Goal: Task Accomplishment & Management: Use online tool/utility

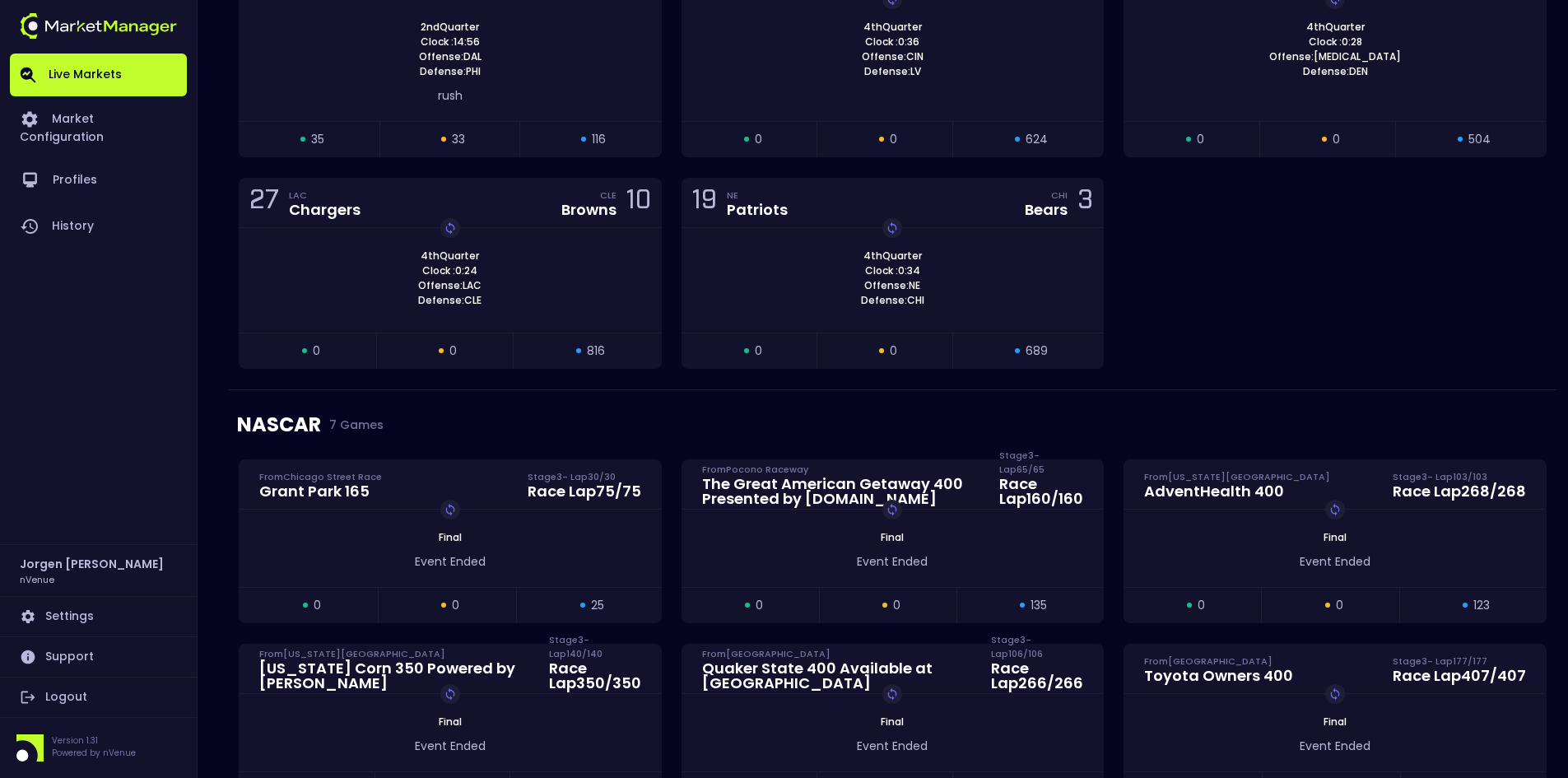
scroll to position [329, 0]
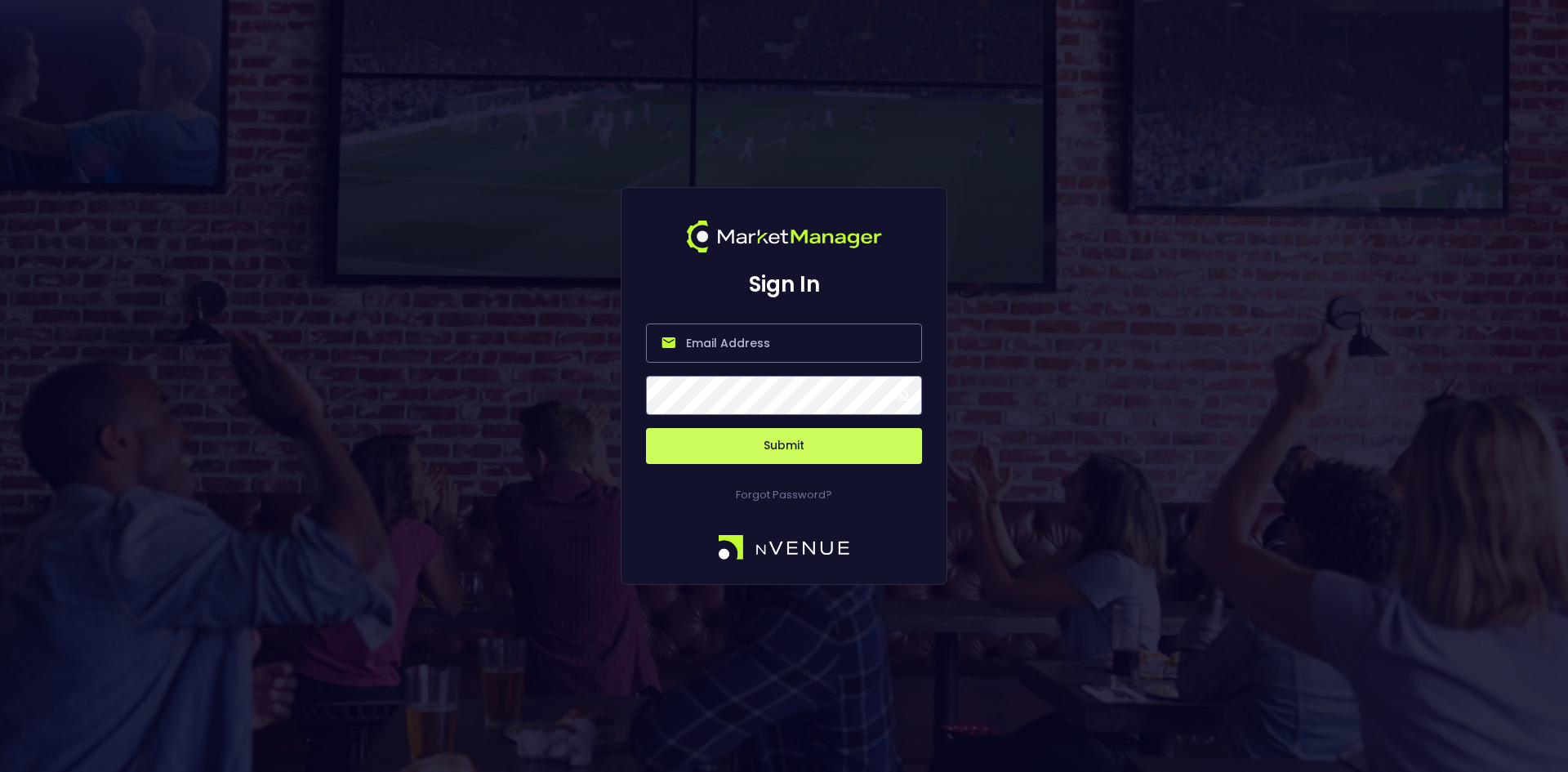
click at [780, 346] on input "email" at bounding box center [784, 342] width 276 height 39
type input "[EMAIL_ADDRESS][DOMAIN_NAME]"
click at [784, 450] on button "Submit" at bounding box center [784, 445] width 276 height 36
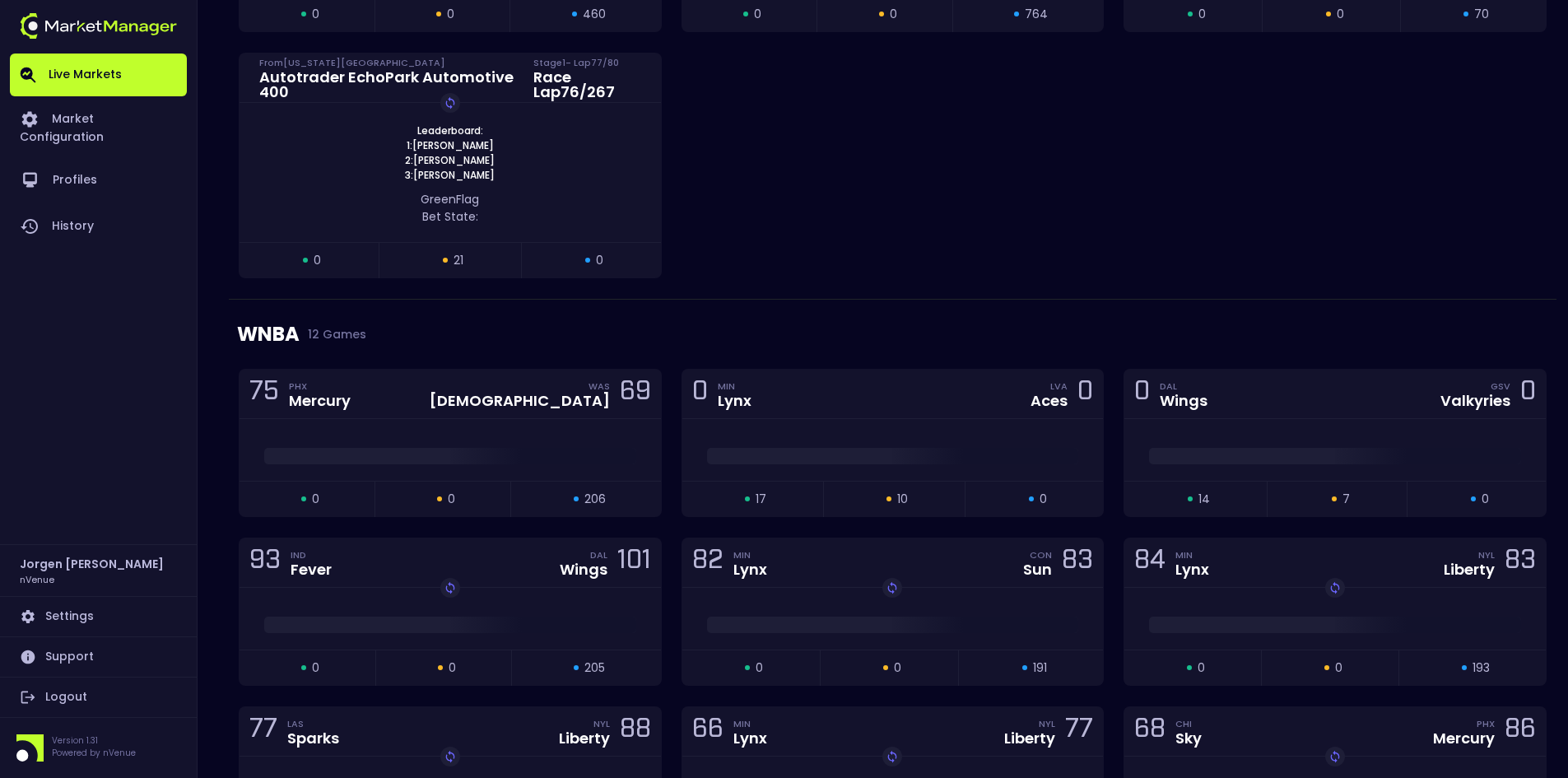
scroll to position [1122, 0]
click at [1246, 429] on div at bounding box center [1335, 449] width 422 height 61
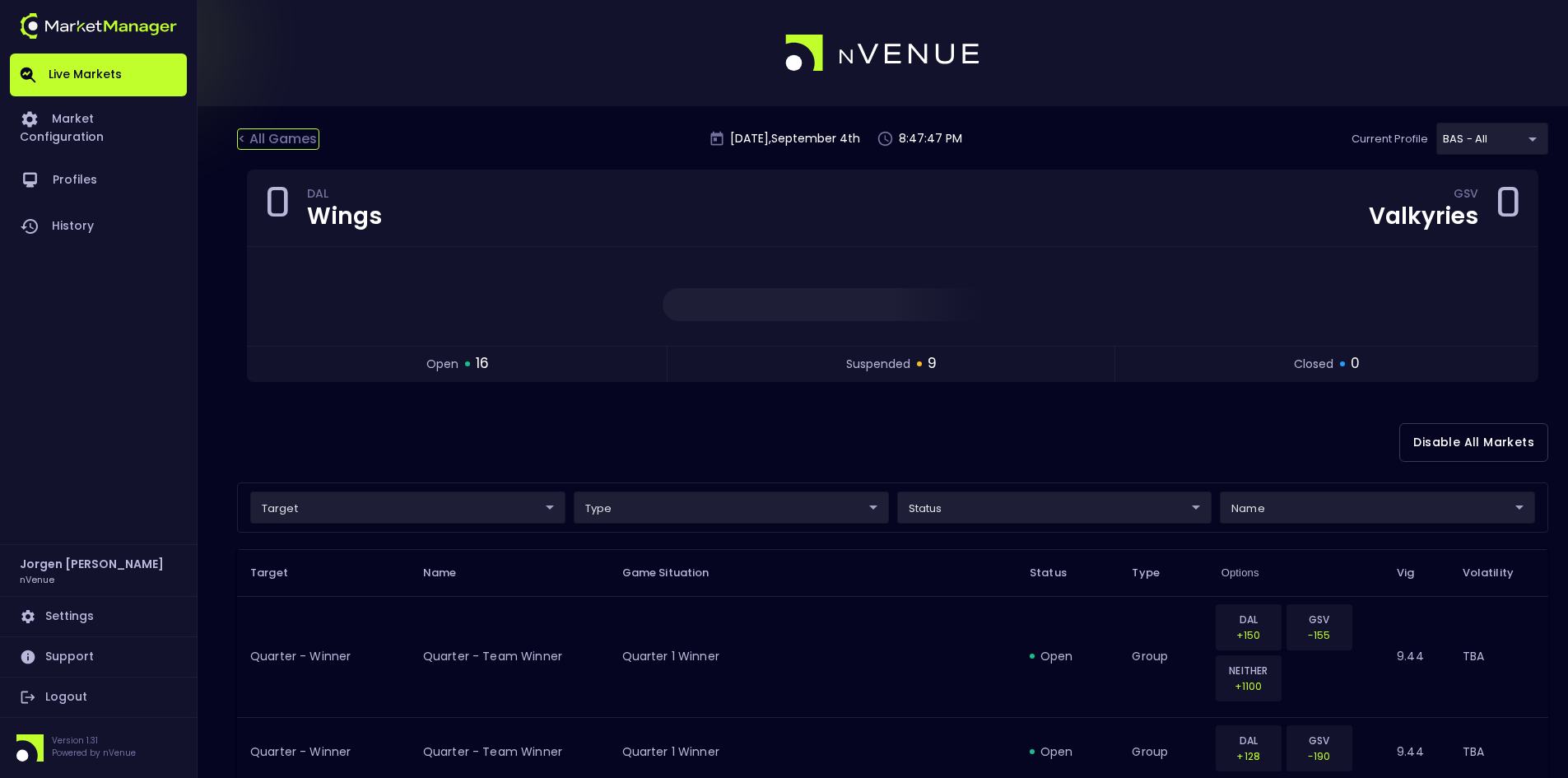
click at [292, 134] on div "< All Games" at bounding box center [278, 139] width 83 height 21
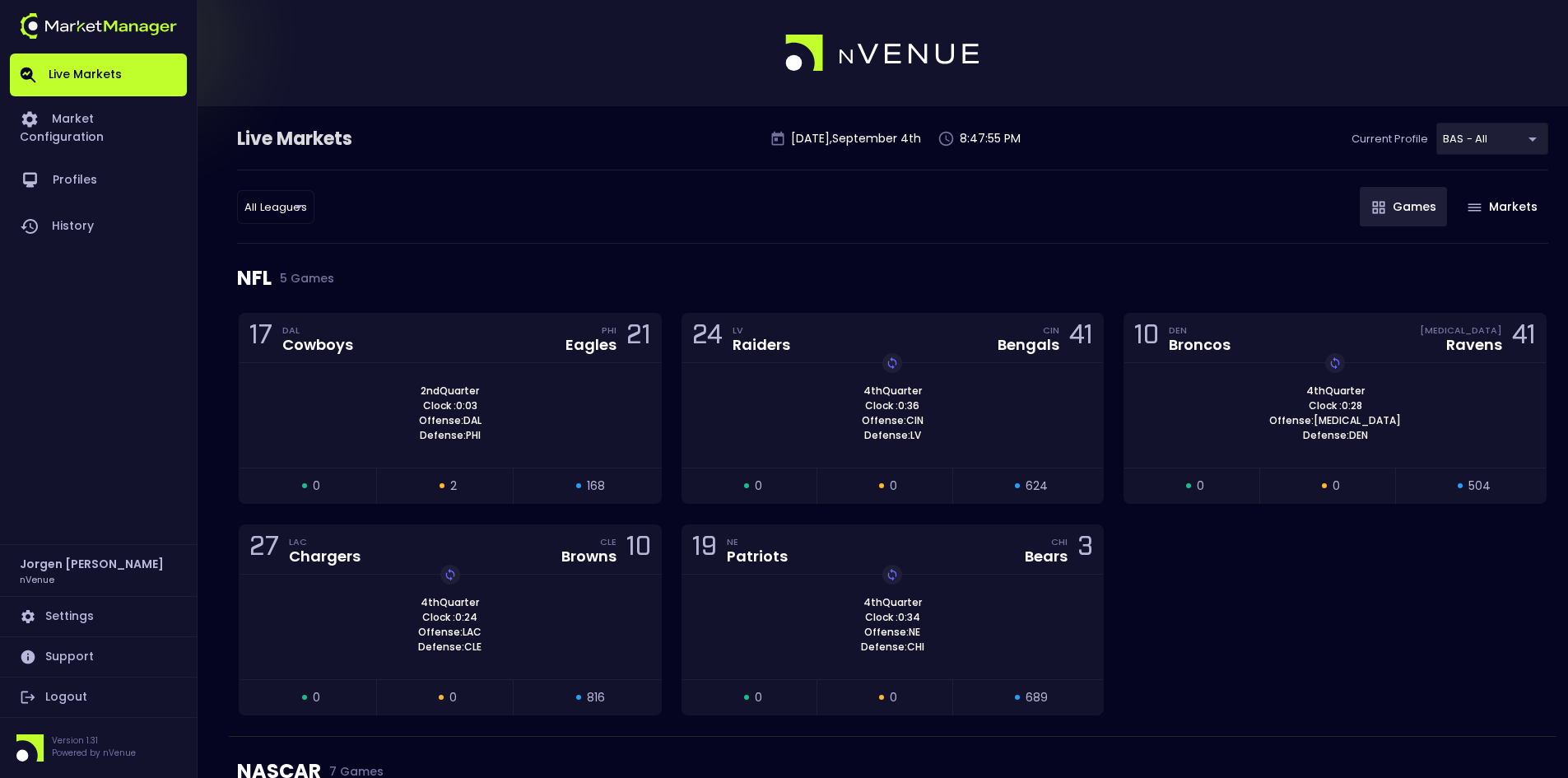
click at [641, 152] on div "Live Markets [DATE] 8:47:55 PM Current Profile BAS - All 0d810fa5-e353-4d9c-b11…" at bounding box center [892, 146] width 1311 height 47
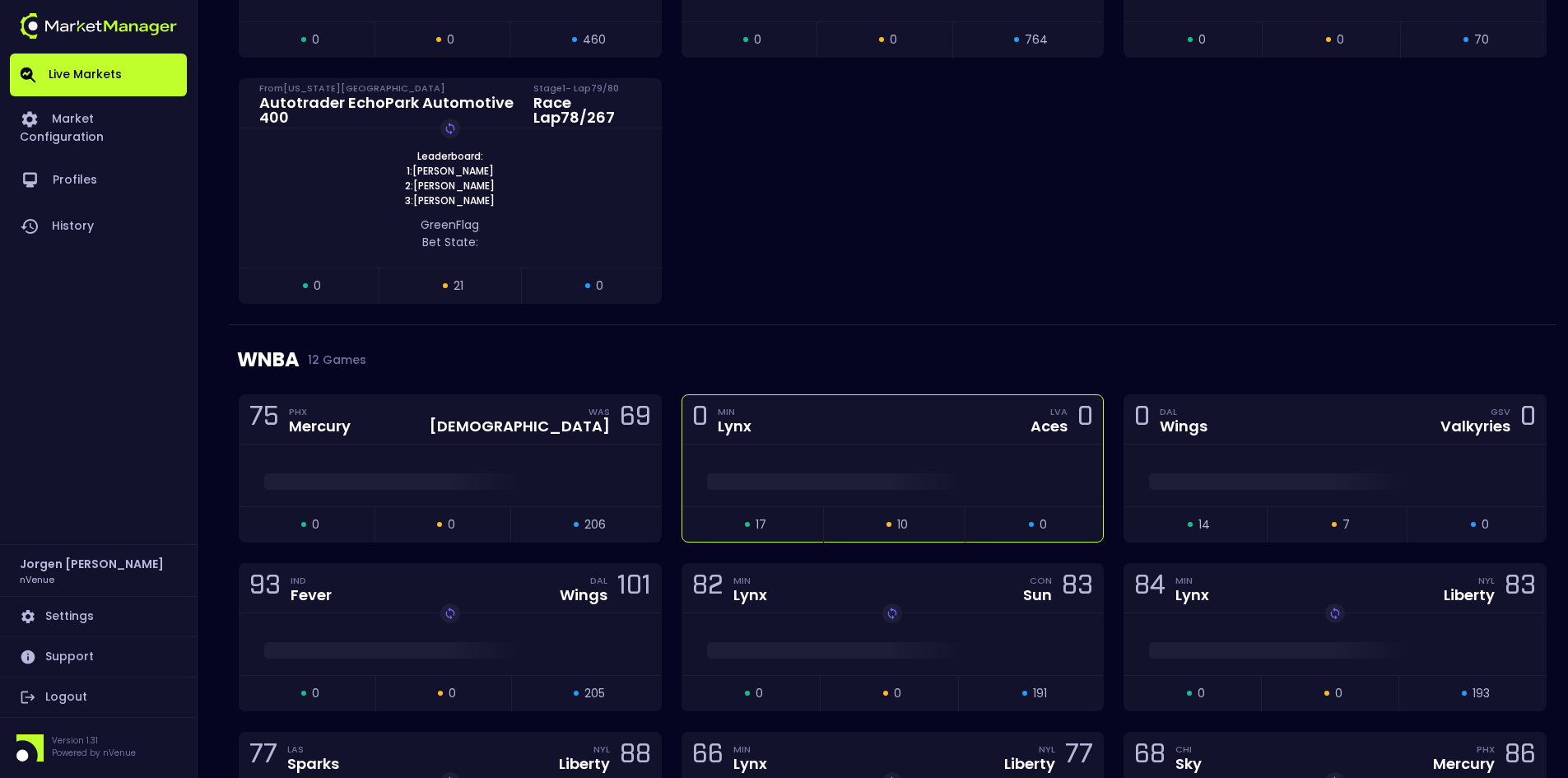
scroll to position [1152, 0]
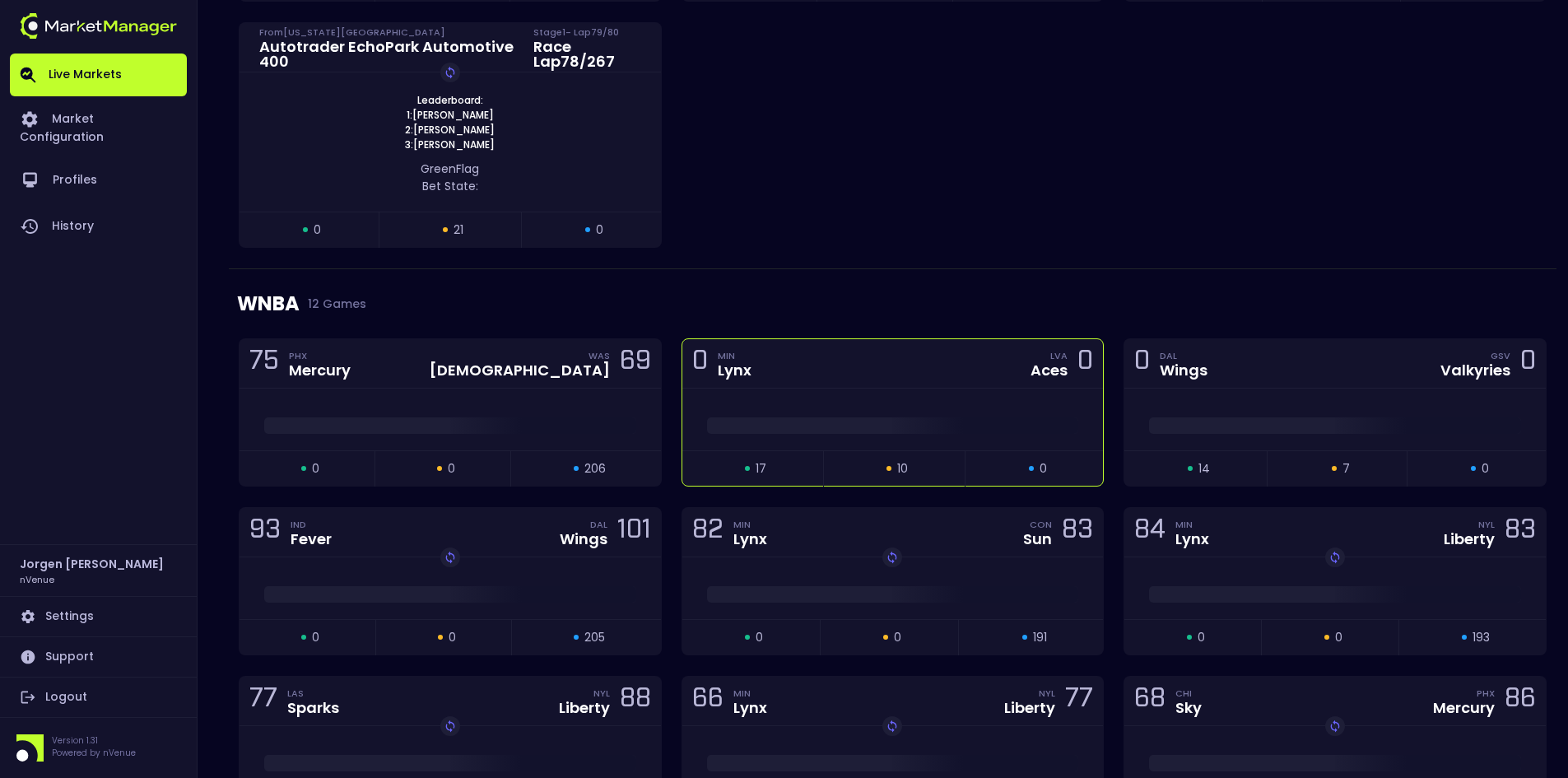
click at [896, 396] on div at bounding box center [893, 419] width 422 height 61
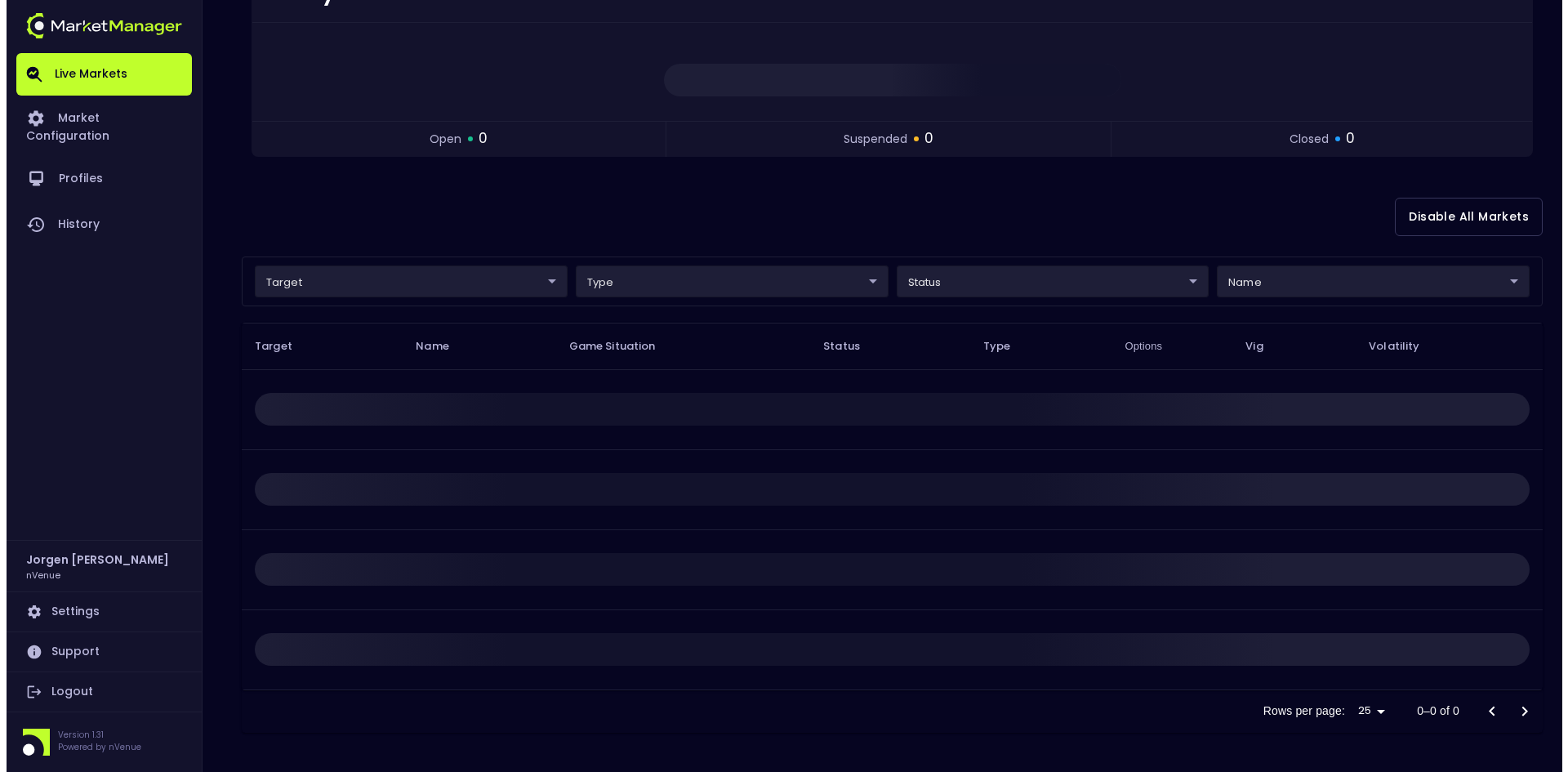
scroll to position [0, 0]
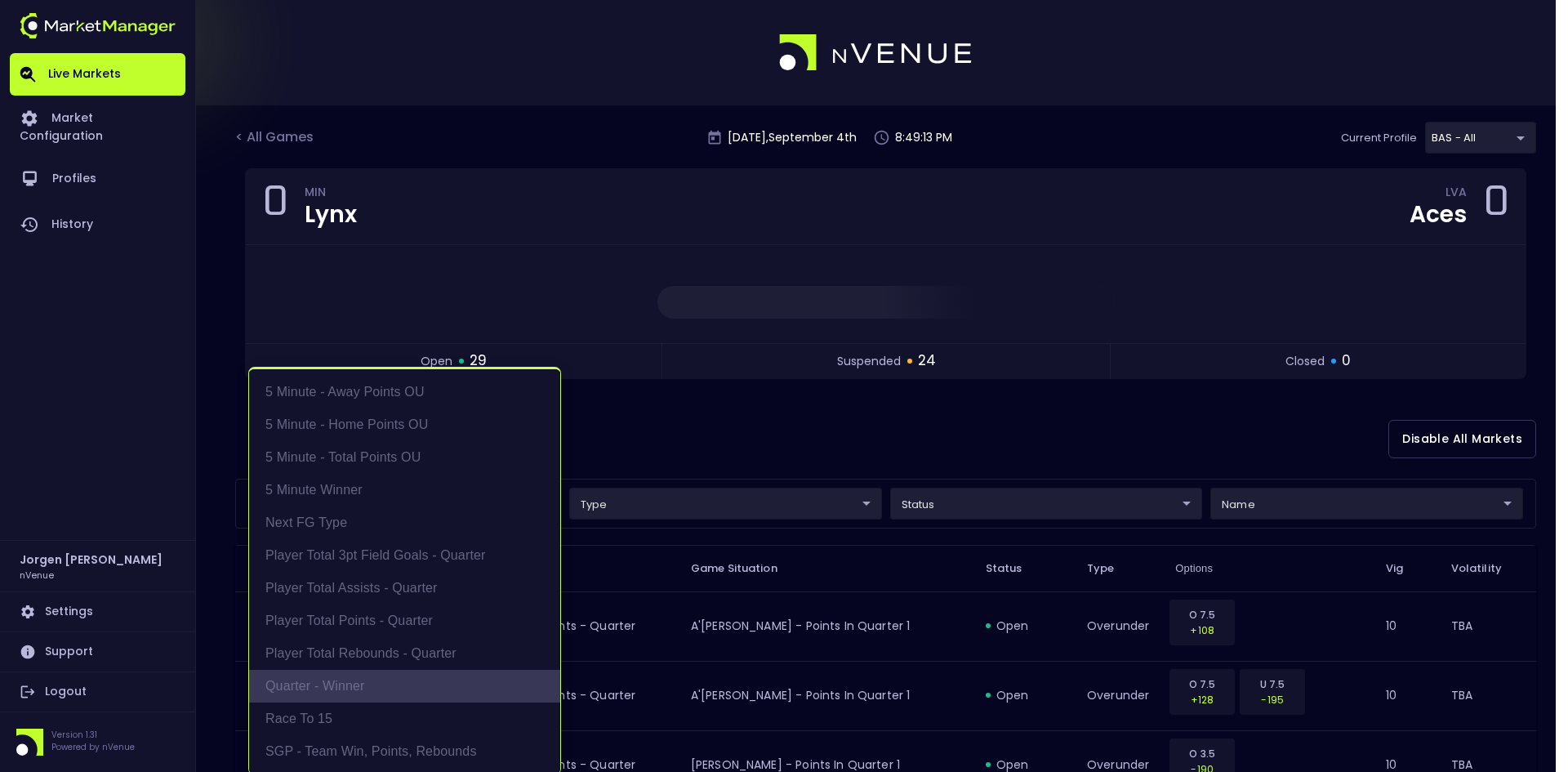
click at [321, 689] on li "Quarter - Winner" at bounding box center [404, 685] width 311 height 32
type input "Quarter - Winner"
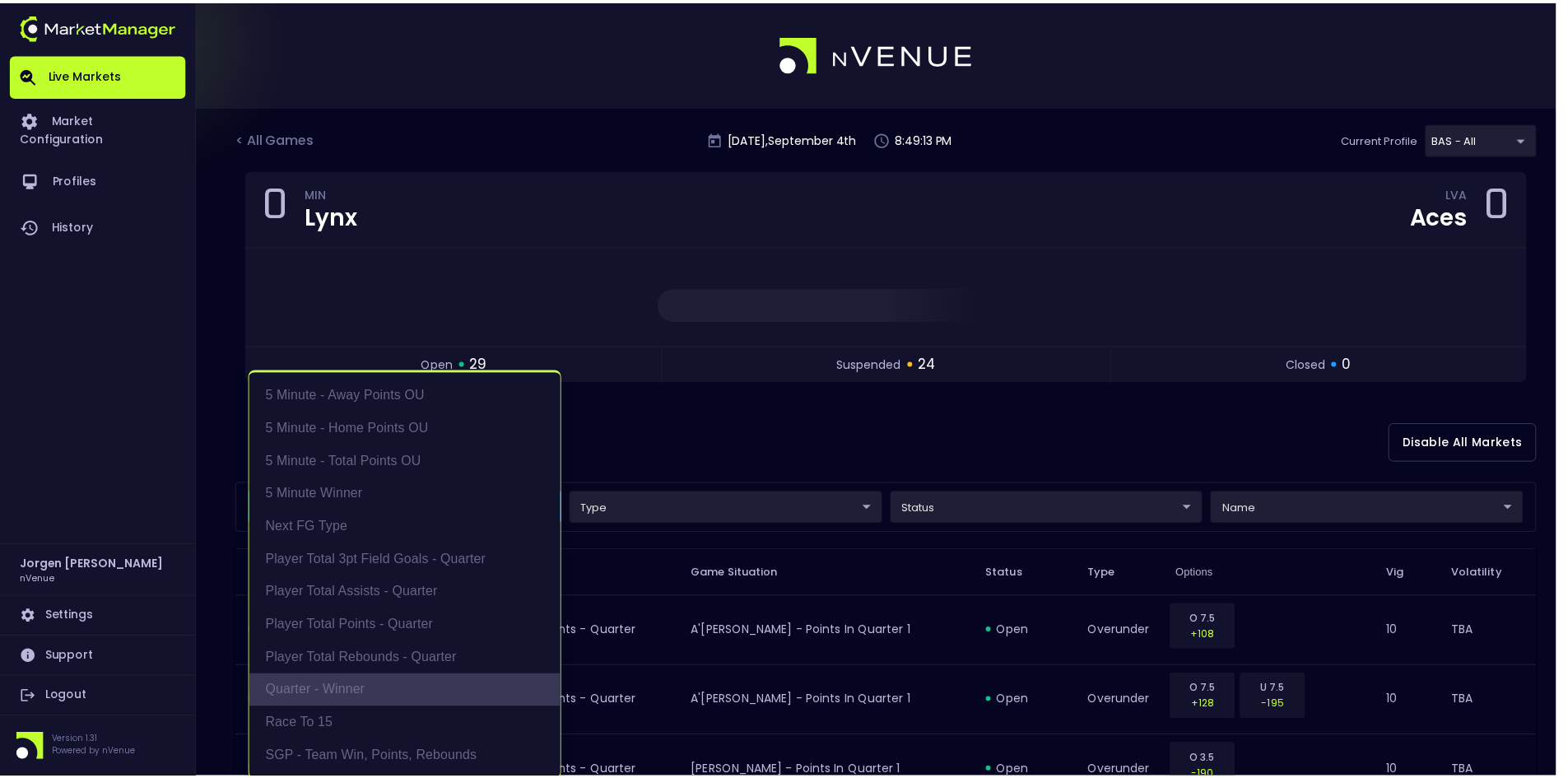
scroll to position [4, 0]
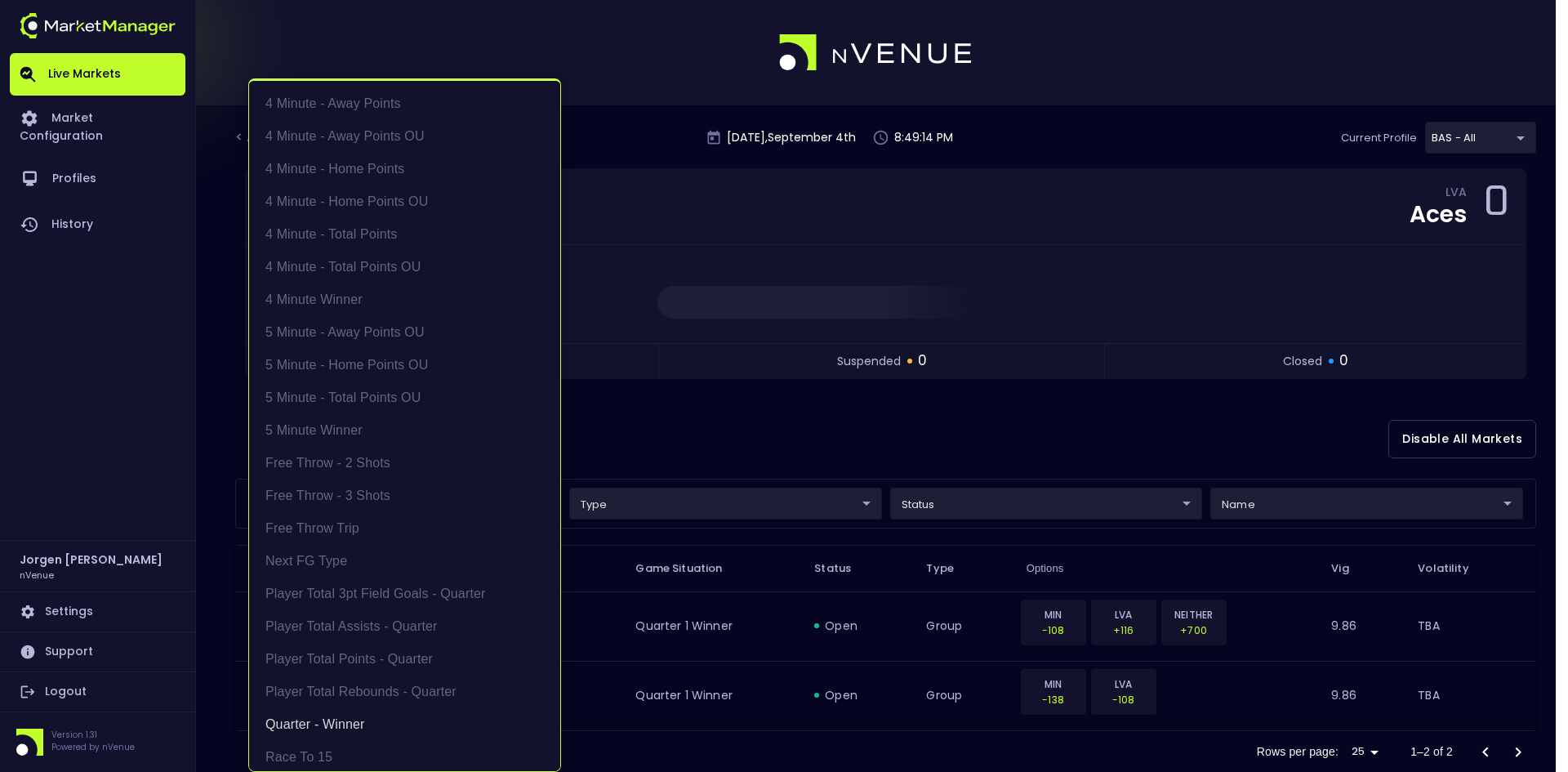
click at [813, 430] on div at bounding box center [784, 386] width 1568 height 772
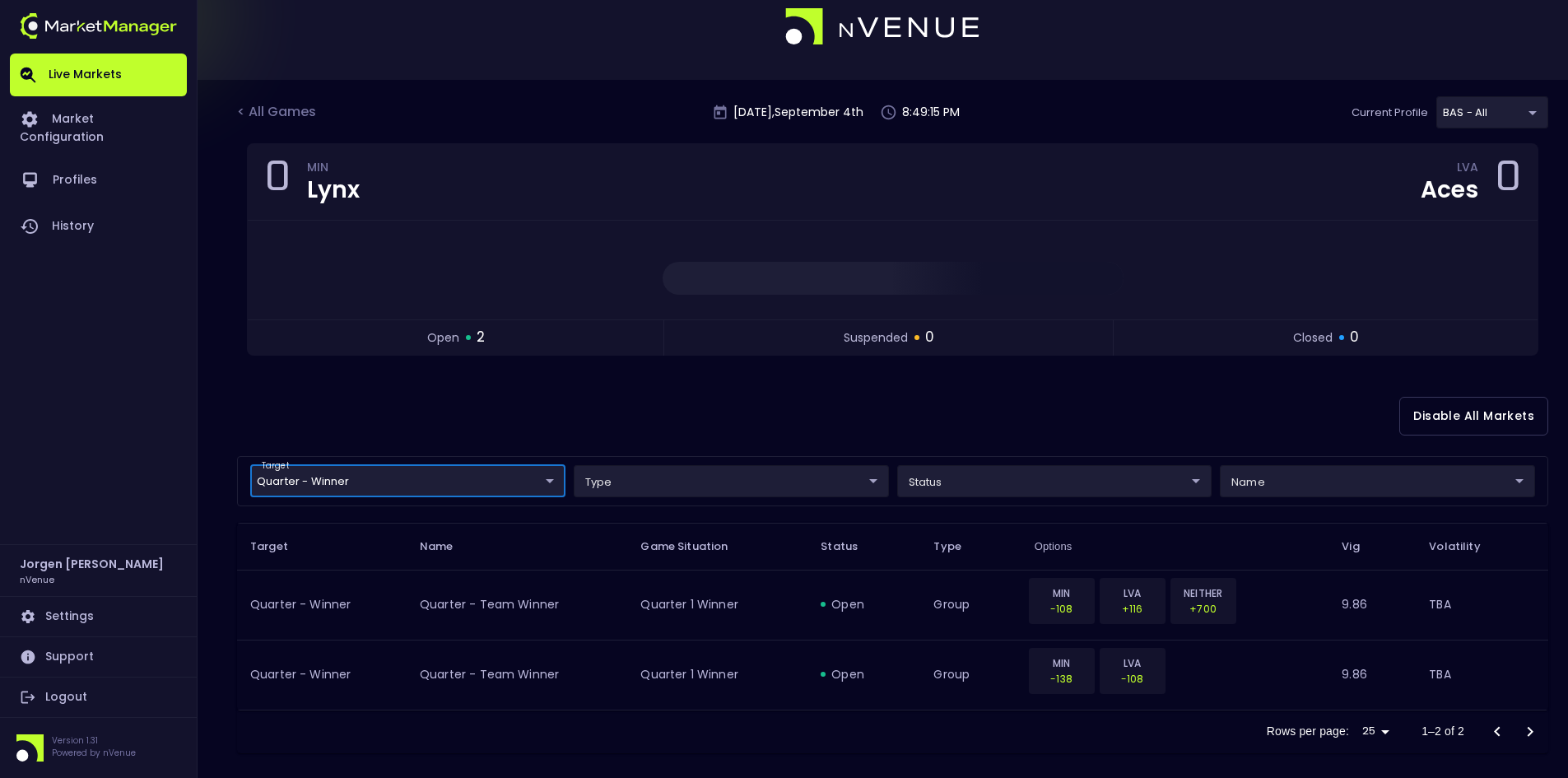
scroll to position [41, 0]
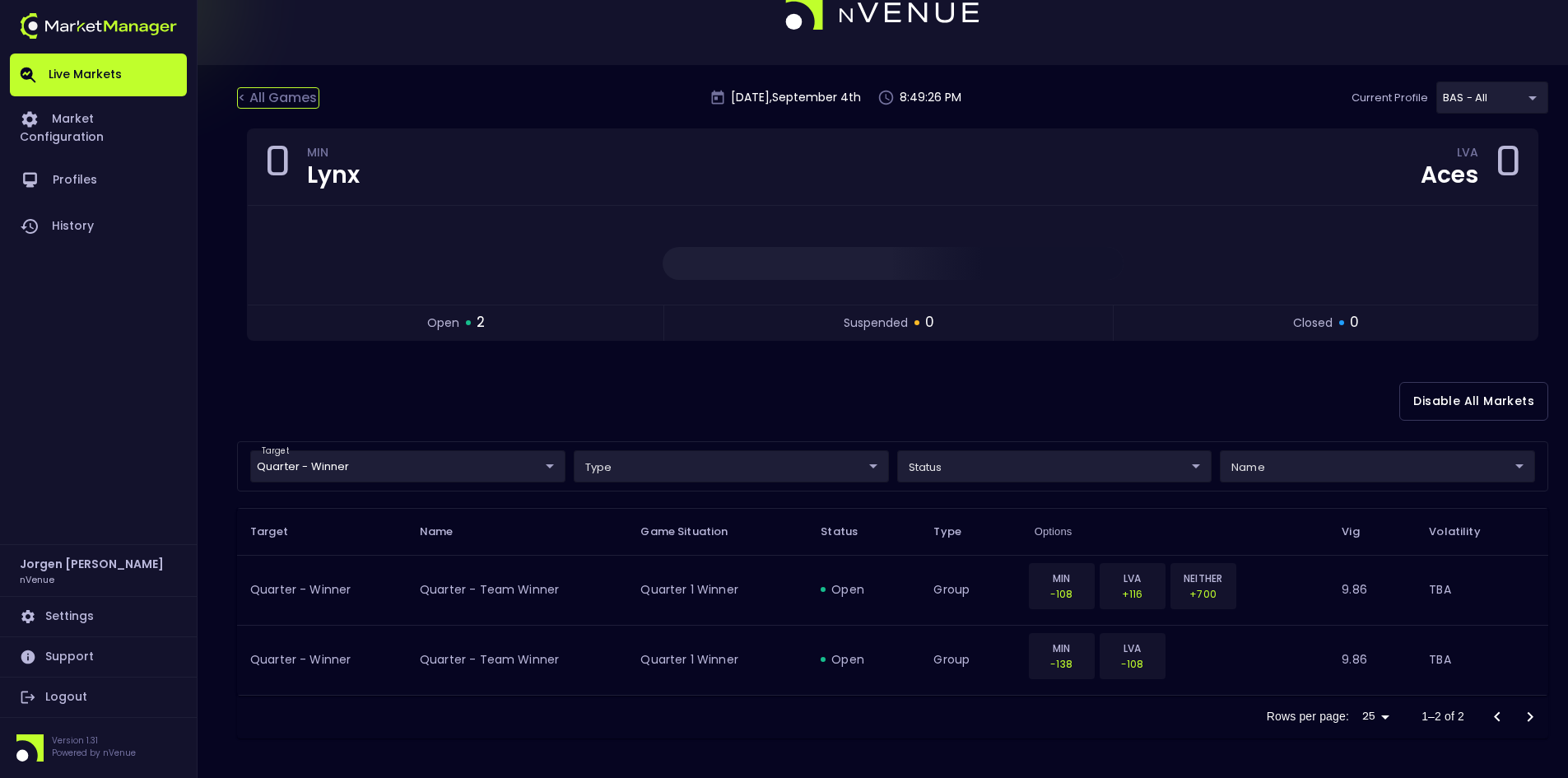
click at [289, 102] on div "< All Games" at bounding box center [278, 97] width 83 height 21
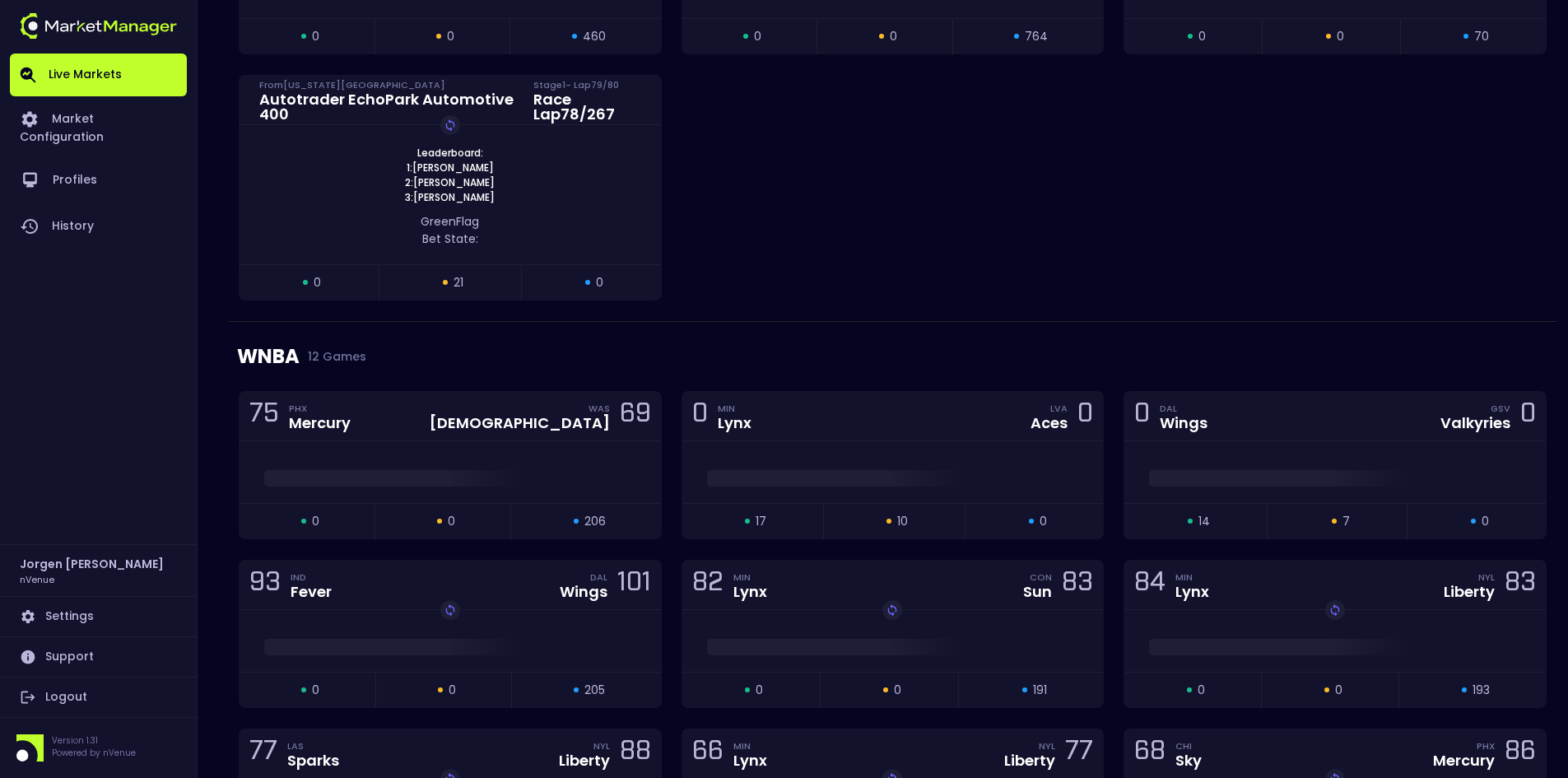
scroll to position [1152, 0]
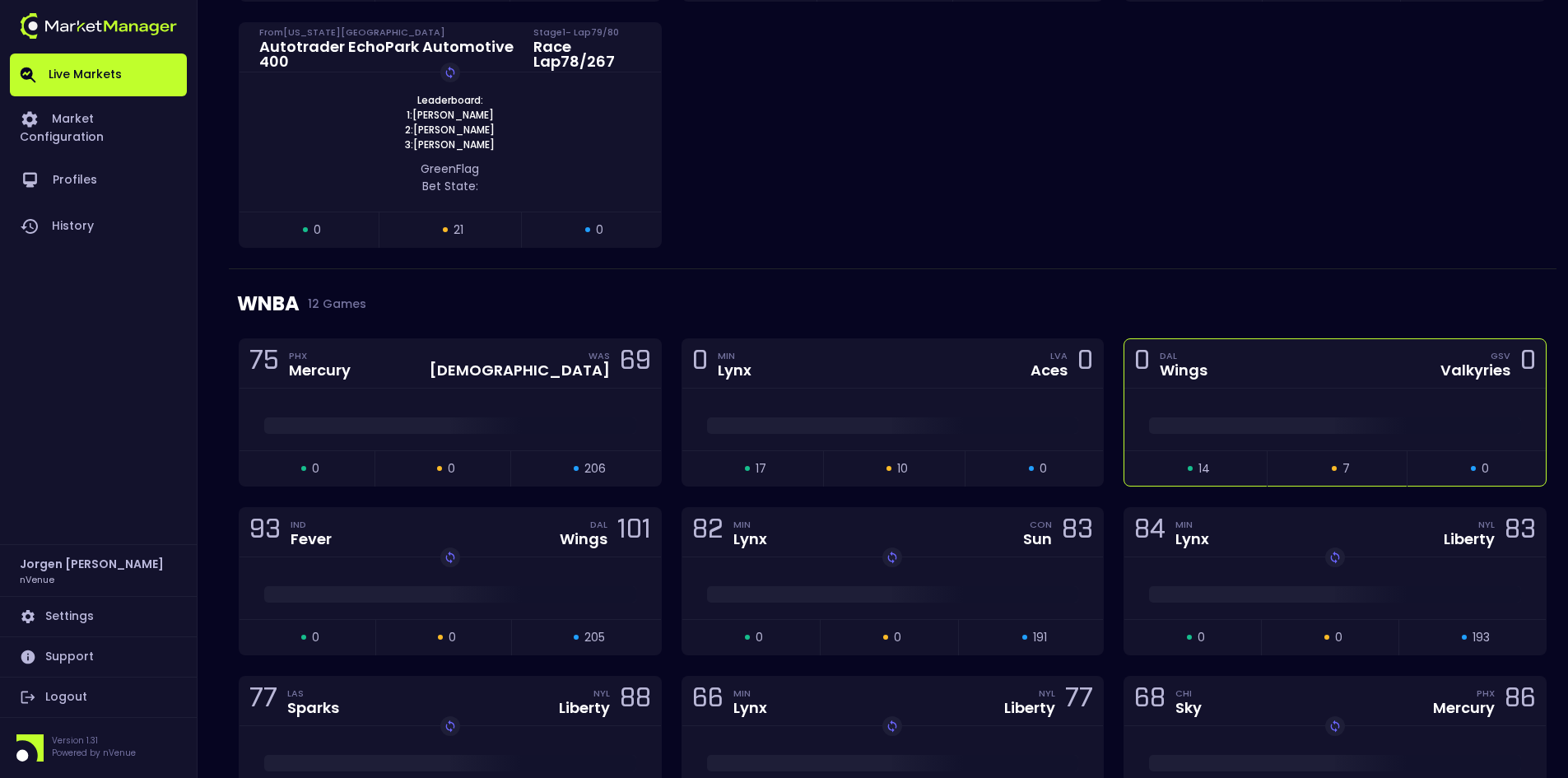
click at [1256, 409] on div at bounding box center [1335, 421] width 422 height 25
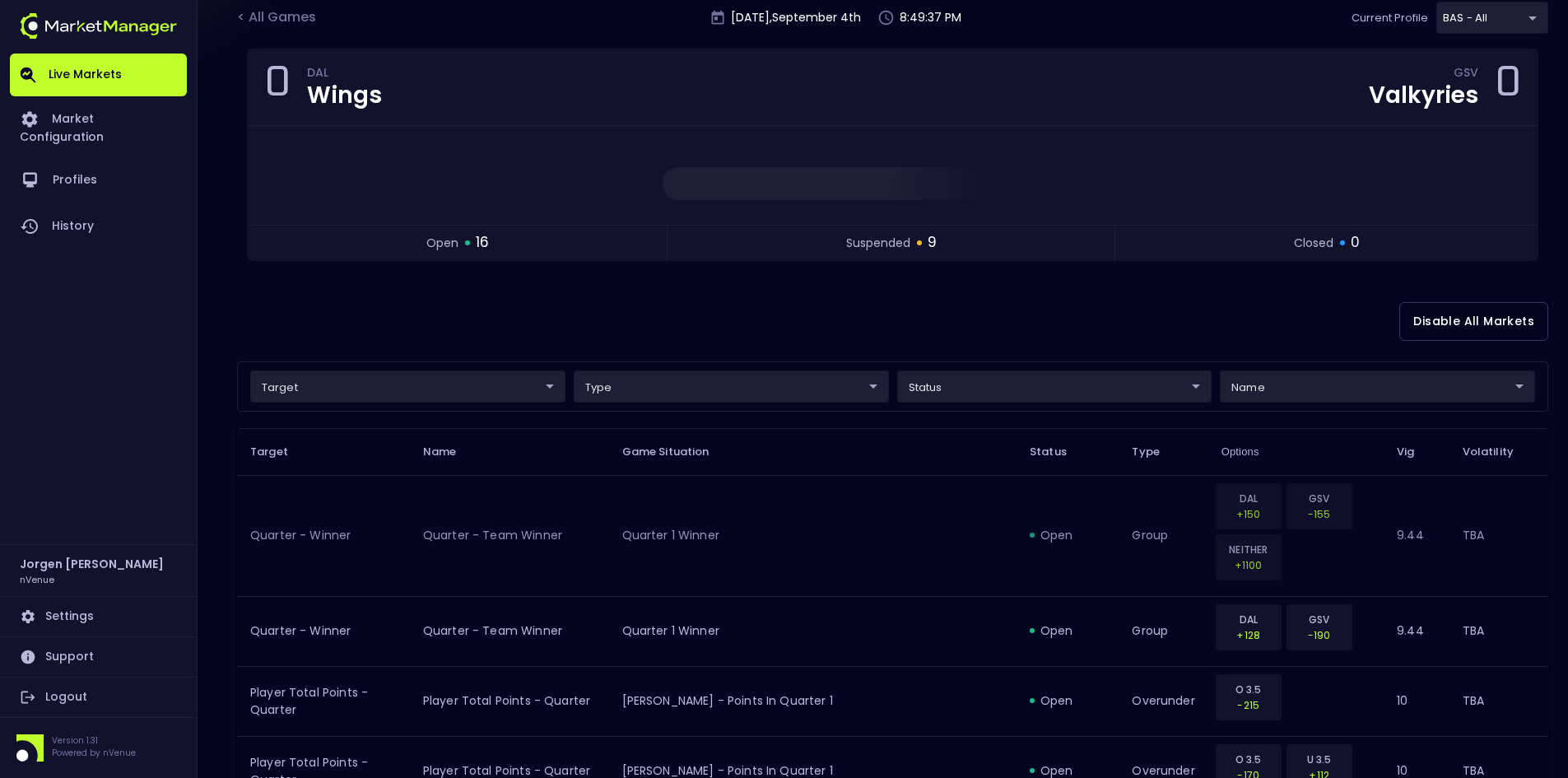
scroll to position [164, 0]
